Goal: Task Accomplishment & Management: Manage account settings

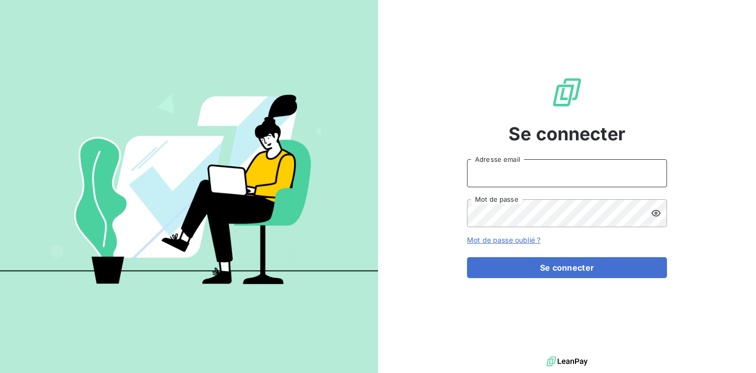
click at [504, 175] on input "Adresse email" at bounding box center [567, 173] width 200 height 28
type input "[EMAIL_ADDRESS][DOMAIN_NAME]"
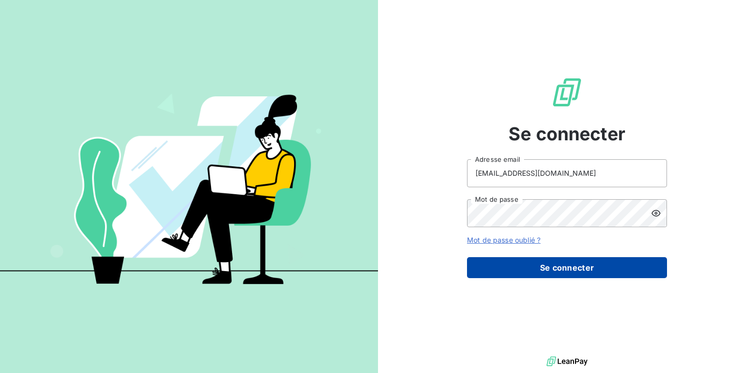
click at [544, 271] on button "Se connecter" at bounding box center [567, 267] width 200 height 21
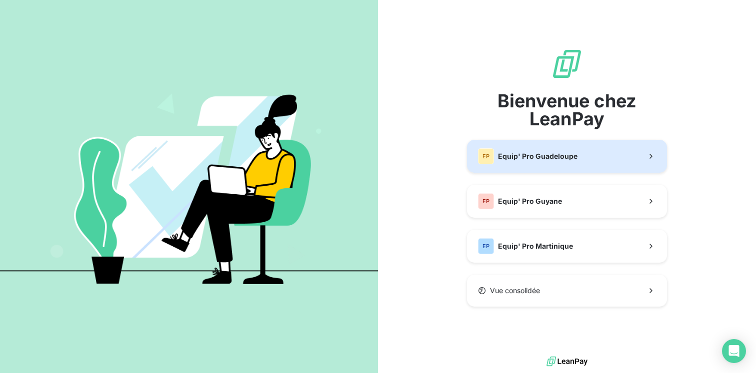
click at [544, 162] on div "EP Equip' Pro Guadeloupe" at bounding box center [527, 156] width 99 height 16
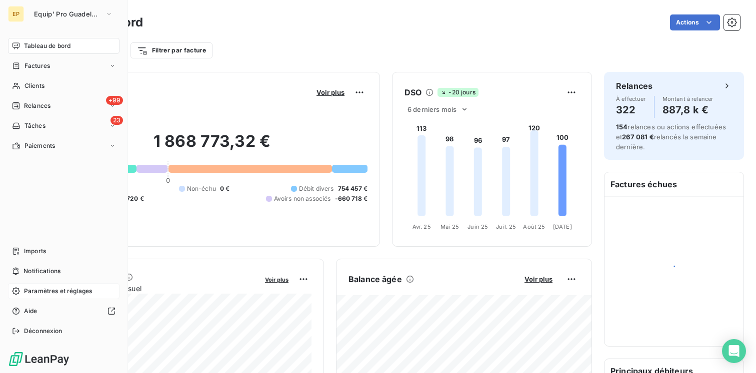
click at [42, 290] on span "Paramètres et réglages" at bounding box center [58, 291] width 68 height 9
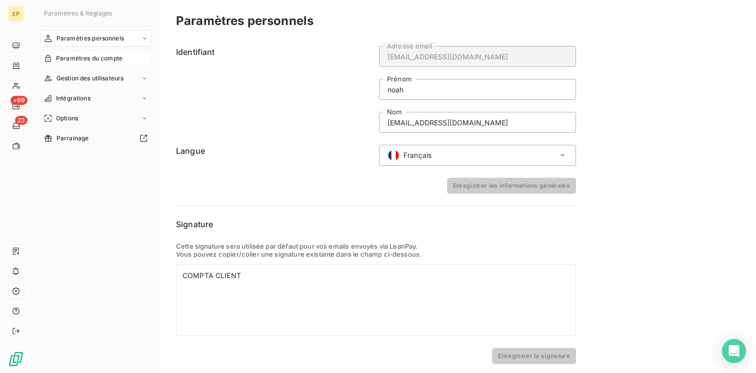
click at [103, 60] on span "Paramètres du compte" at bounding box center [89, 58] width 66 height 9
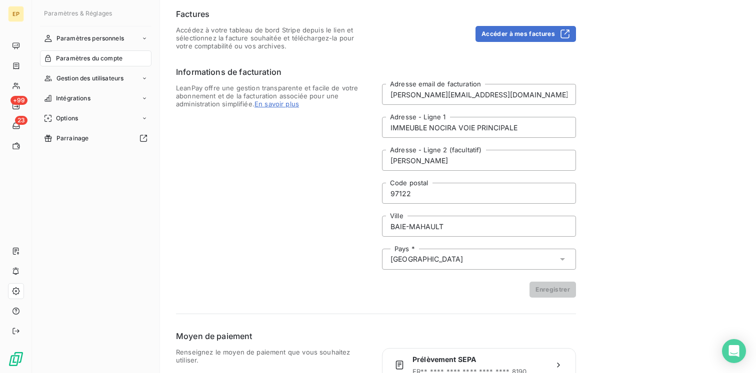
scroll to position [38, 0]
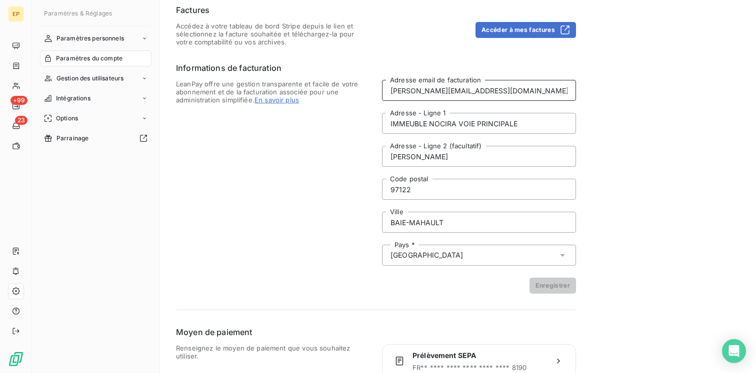
drag, startPoint x: 480, startPoint y: 91, endPoint x: 296, endPoint y: 117, distance: 185.3
click at [299, 116] on div "LeanPay offre une gestion transparente et facile de votre abonnement et de la f…" at bounding box center [376, 187] width 400 height 214
drag, startPoint x: 471, startPoint y: 88, endPoint x: 336, endPoint y: 86, distance: 134.4
click at [336, 86] on div "LeanPay offre une gestion transparente et facile de votre abonnement et de la f…" at bounding box center [376, 187] width 400 height 214
type input "[EMAIL_ADDRESS][DOMAIN_NAME]"
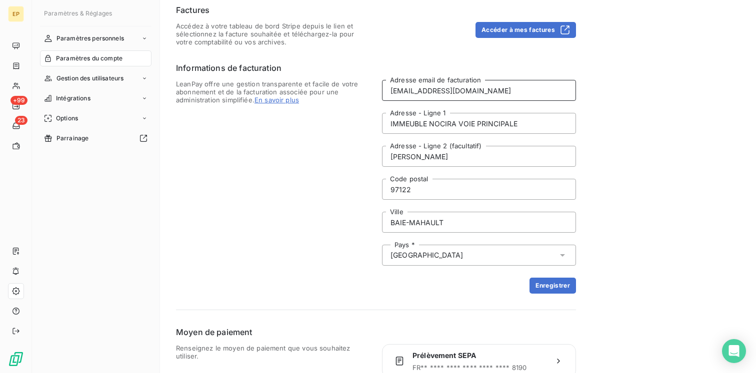
drag, startPoint x: 497, startPoint y: 90, endPoint x: 344, endPoint y: 90, distance: 153.4
click at [344, 90] on div "LeanPay offre une gestion transparente et facile de votre abonnement et de la f…" at bounding box center [376, 187] width 400 height 214
click at [550, 287] on button "Enregistrer" at bounding box center [552, 286] width 46 height 16
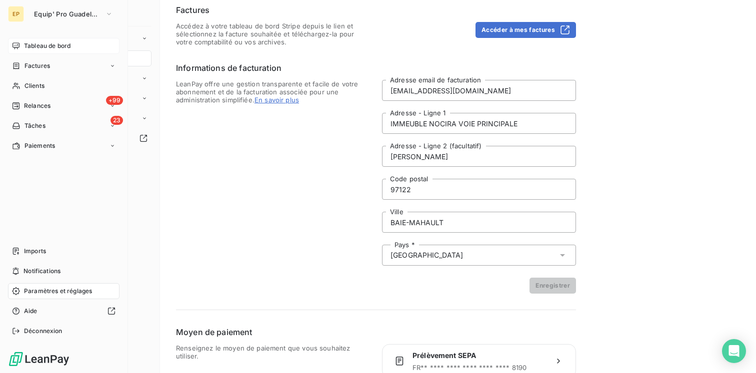
click at [44, 46] on span "Tableau de bord" at bounding box center [47, 45] width 46 height 9
